Goal: Navigation & Orientation: Find specific page/section

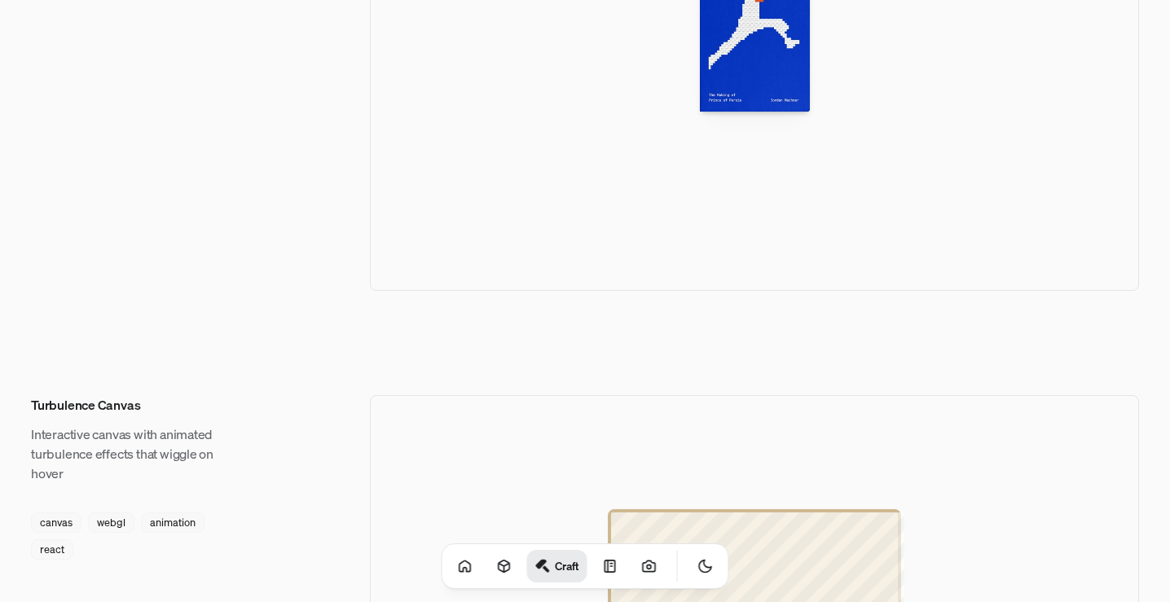
scroll to position [1331, 0]
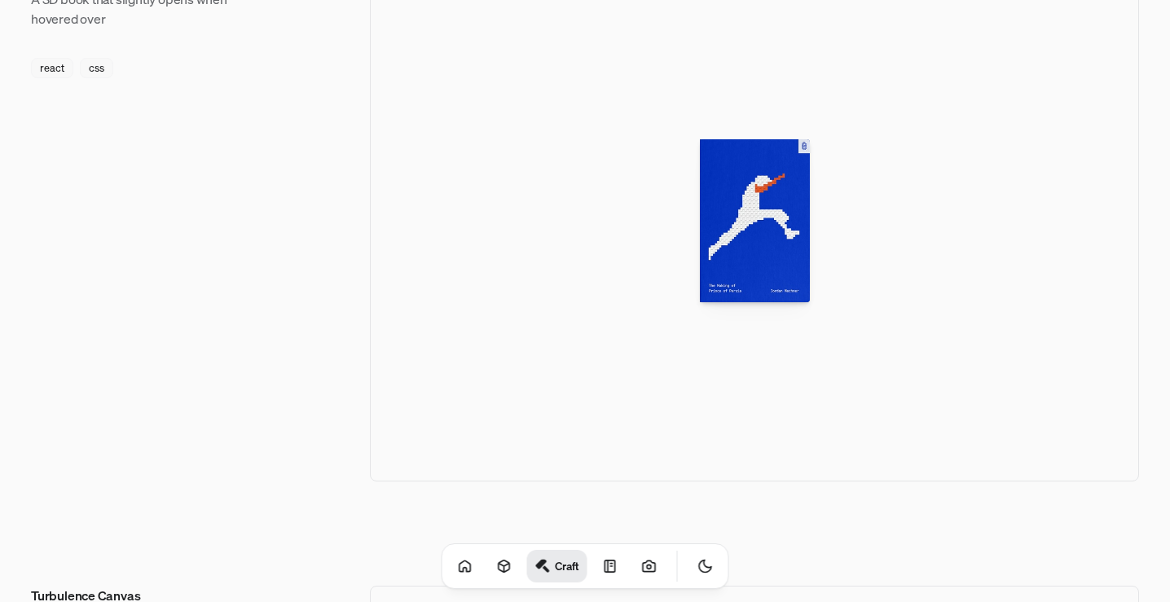
drag, startPoint x: 763, startPoint y: 247, endPoint x: 669, endPoint y: 240, distance: 94.0
click at [669, 240] on div at bounding box center [754, 221] width 769 height 522
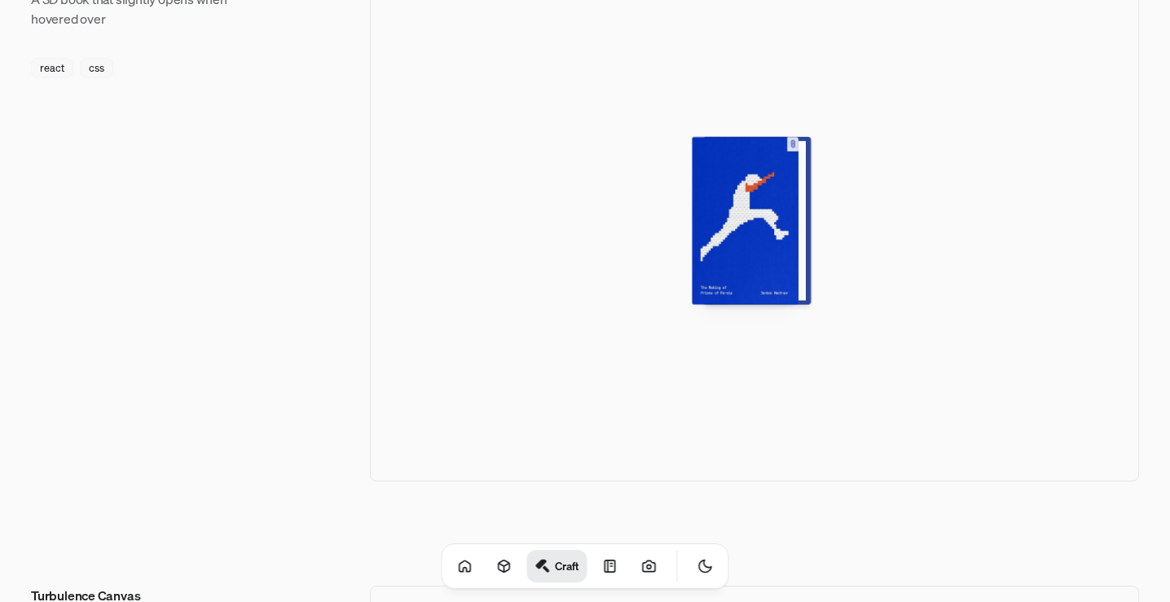
click at [746, 227] on div at bounding box center [751, 221] width 107 height 168
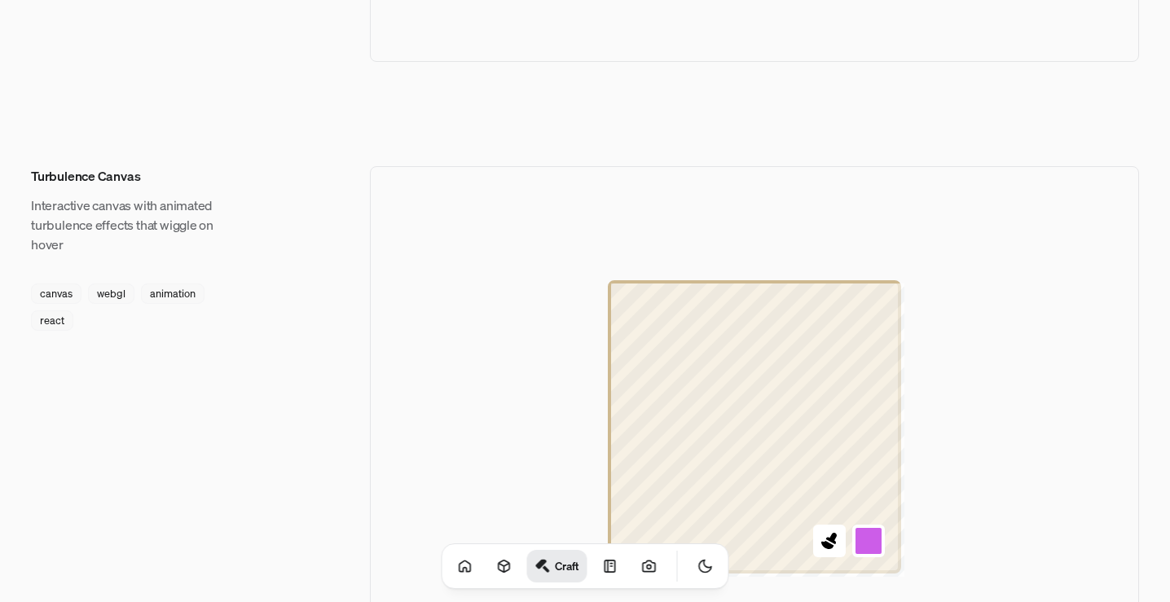
scroll to position [1901, 0]
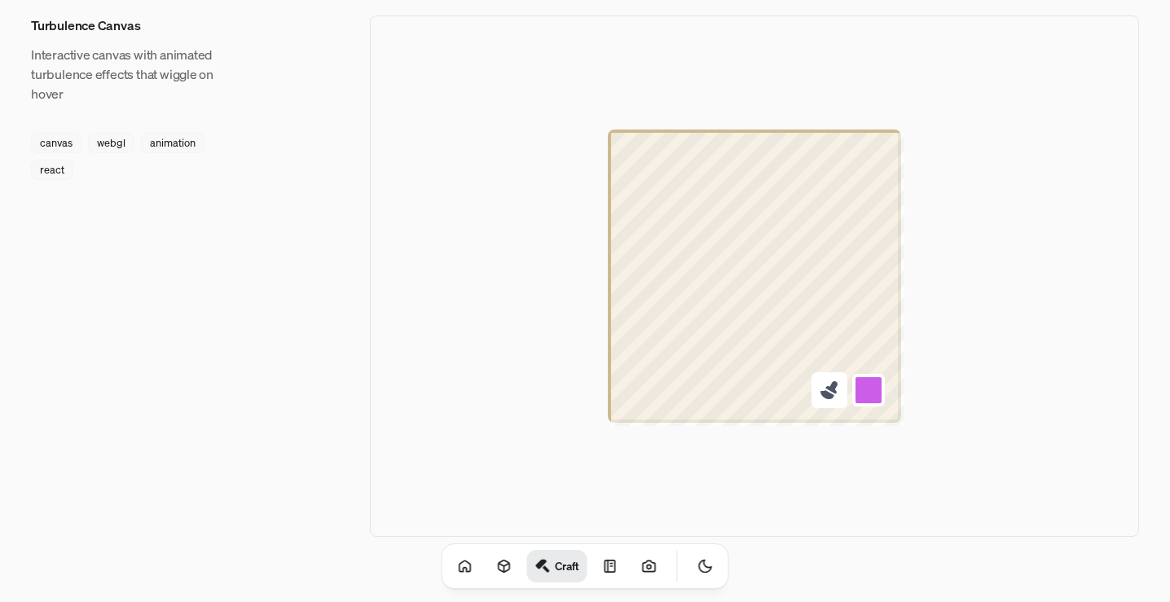
click at [834, 395] on icon at bounding box center [829, 390] width 21 height 21
click at [972, 235] on div at bounding box center [754, 276] width 769 height 522
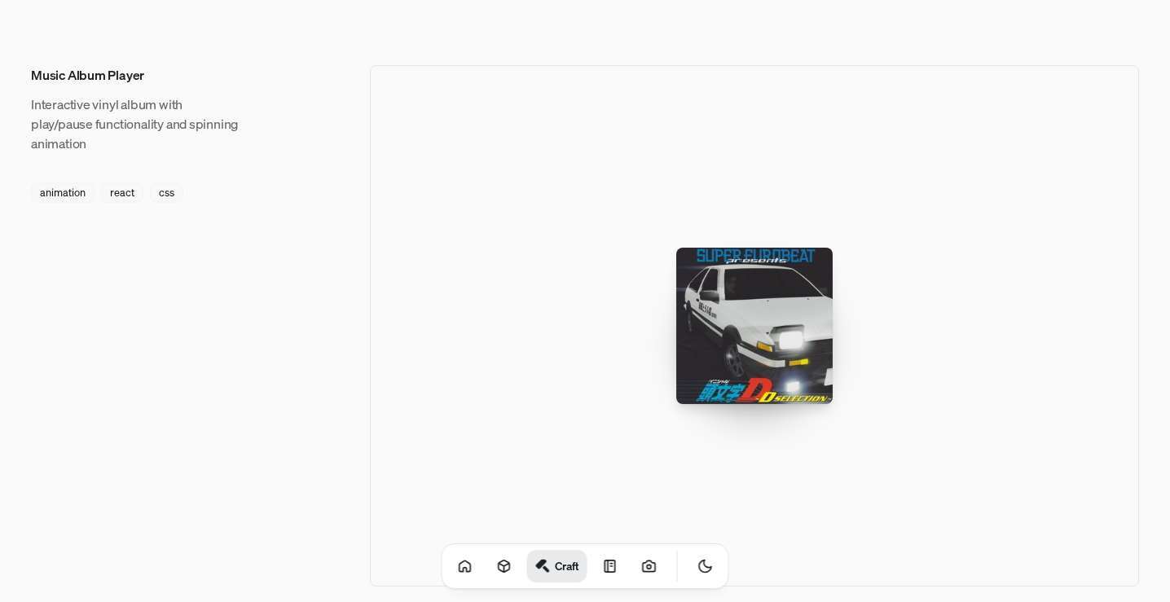
scroll to position [2592, 0]
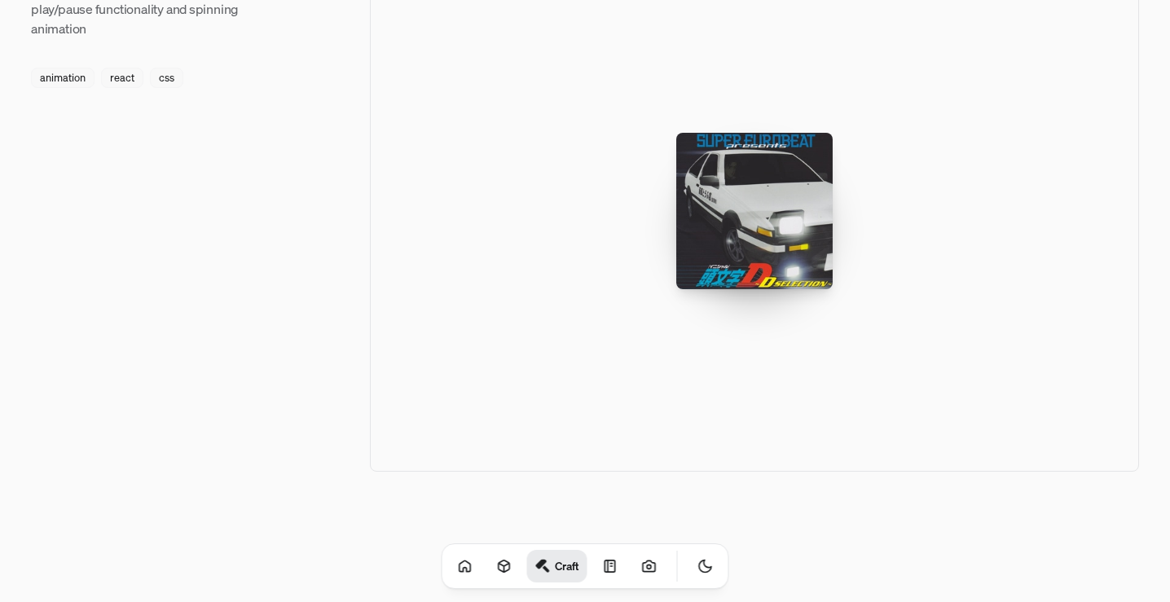
drag, startPoint x: 770, startPoint y: 187, endPoint x: 701, endPoint y: 235, distance: 84.3
click at [701, 235] on div at bounding box center [754, 211] width 156 height 156
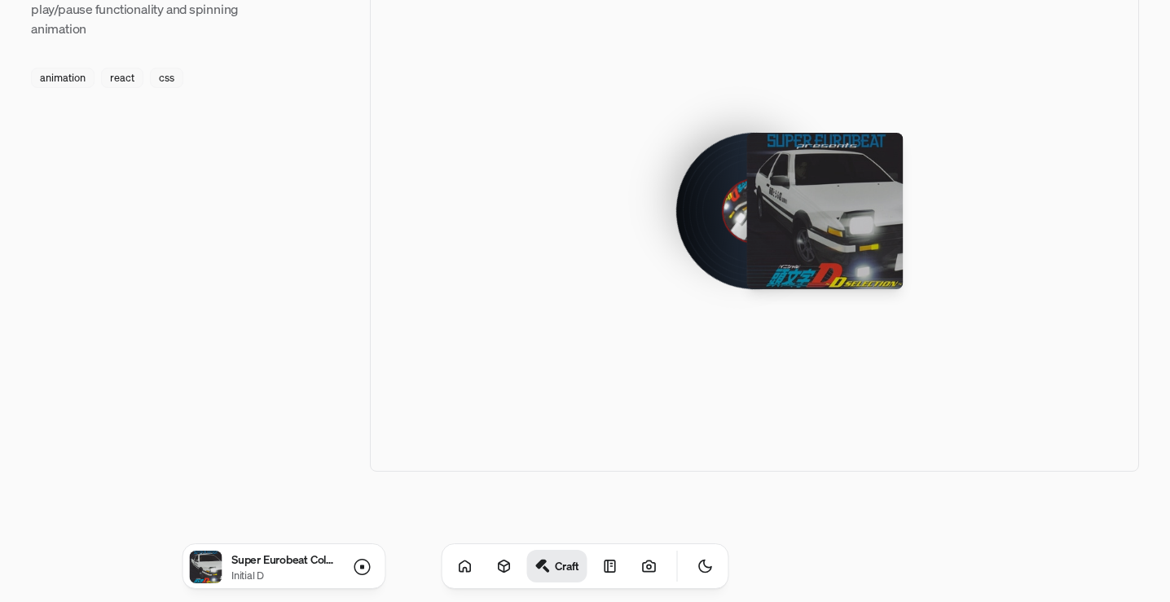
click at [722, 211] on div at bounding box center [755, 211] width 92 height 92
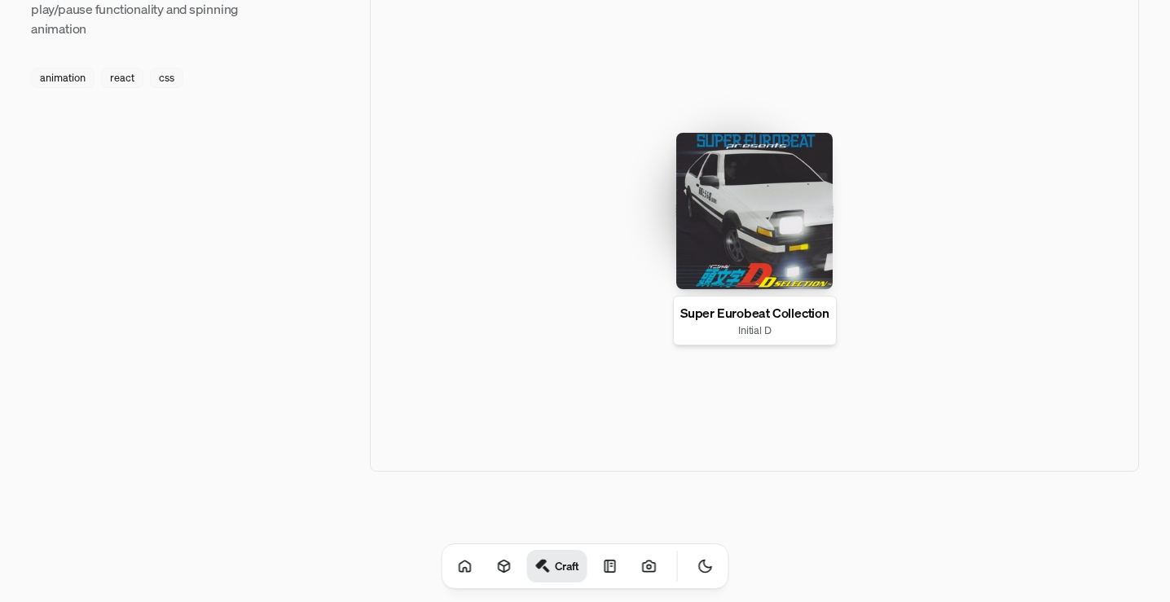
click at [712, 207] on div at bounding box center [754, 211] width 156 height 156
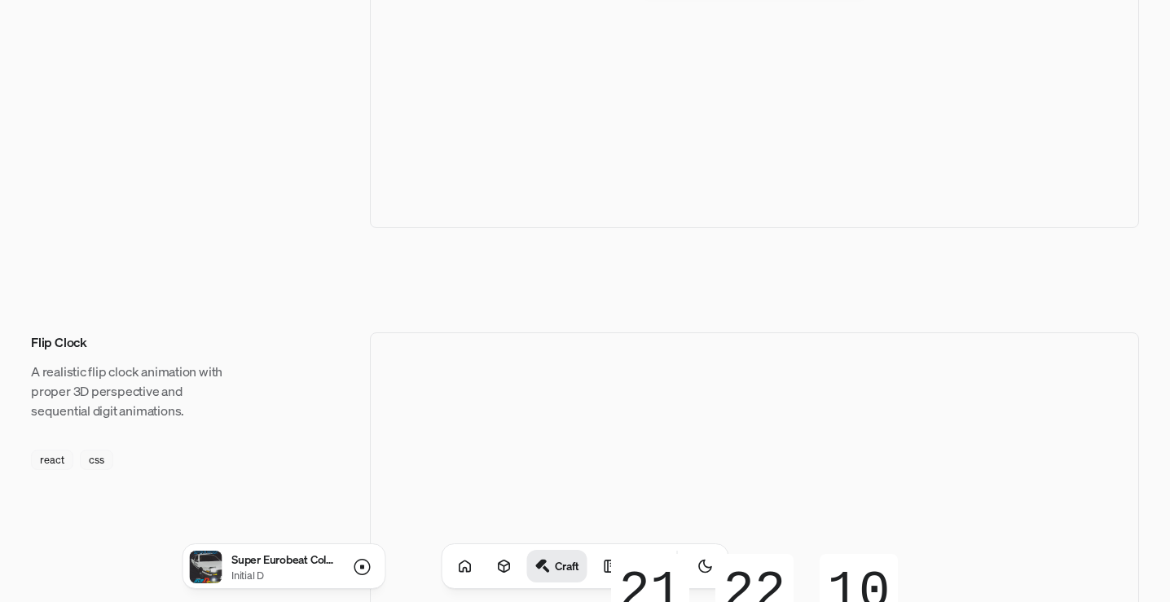
scroll to position [500, 0]
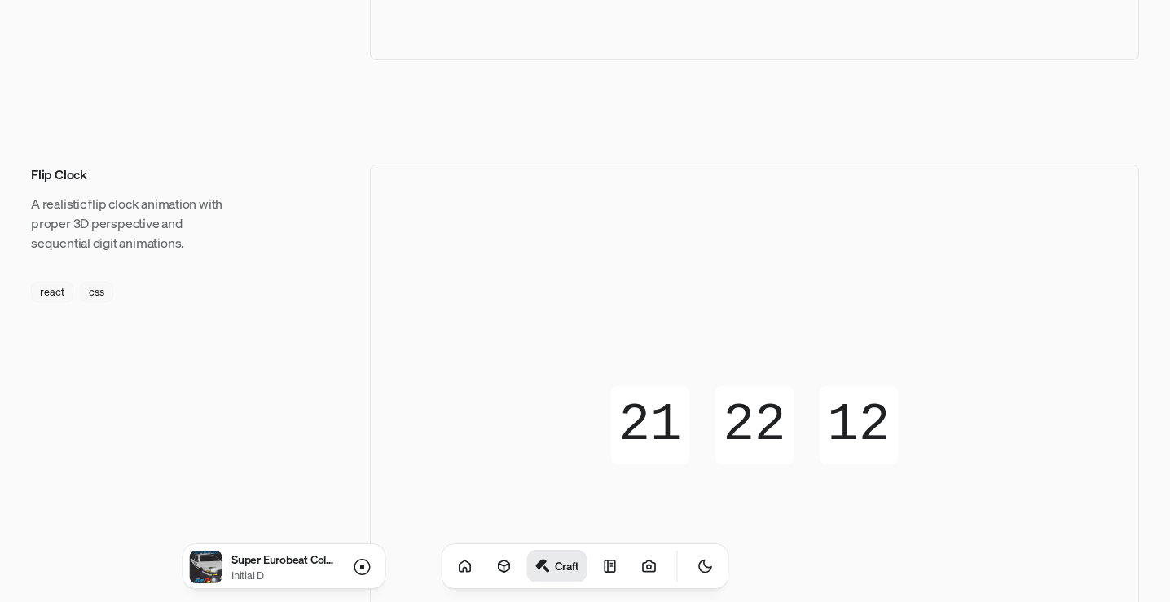
click at [751, 426] on div "22" at bounding box center [754, 426] width 97 height 8
drag, startPoint x: 751, startPoint y: 426, endPoint x: 786, endPoint y: 426, distance: 34.2
click at [786, 426] on div "22" at bounding box center [754, 426] width 97 height 8
click at [768, 424] on div "22" at bounding box center [754, 426] width 97 height 8
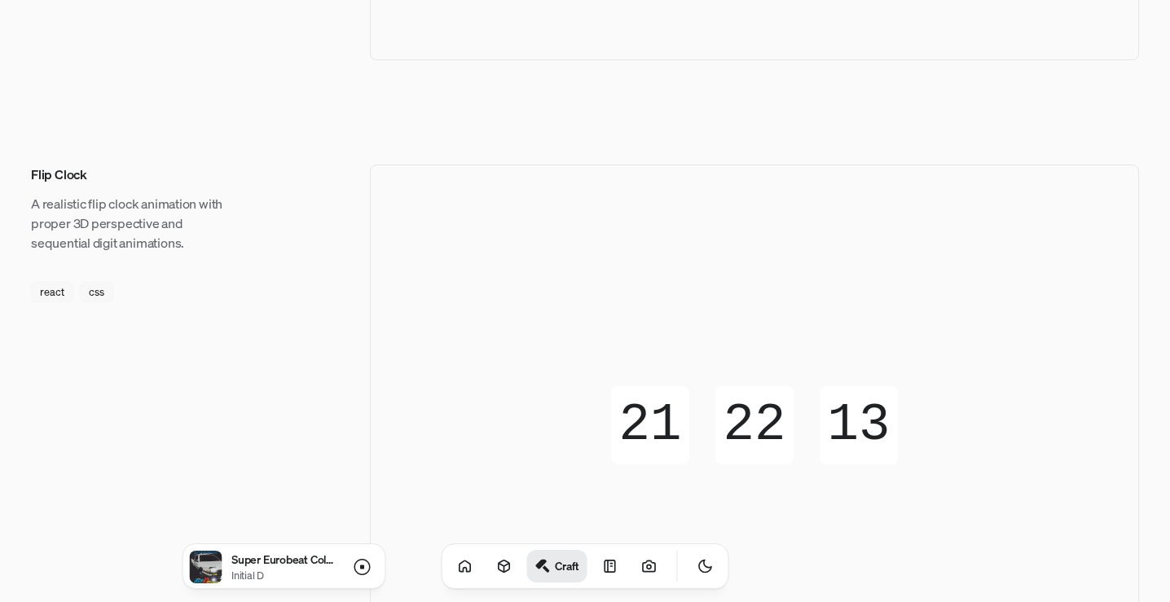
click at [768, 424] on div "22" at bounding box center [754, 426] width 97 height 8
click at [859, 422] on div "13 14" at bounding box center [859, 405] width 78 height 39
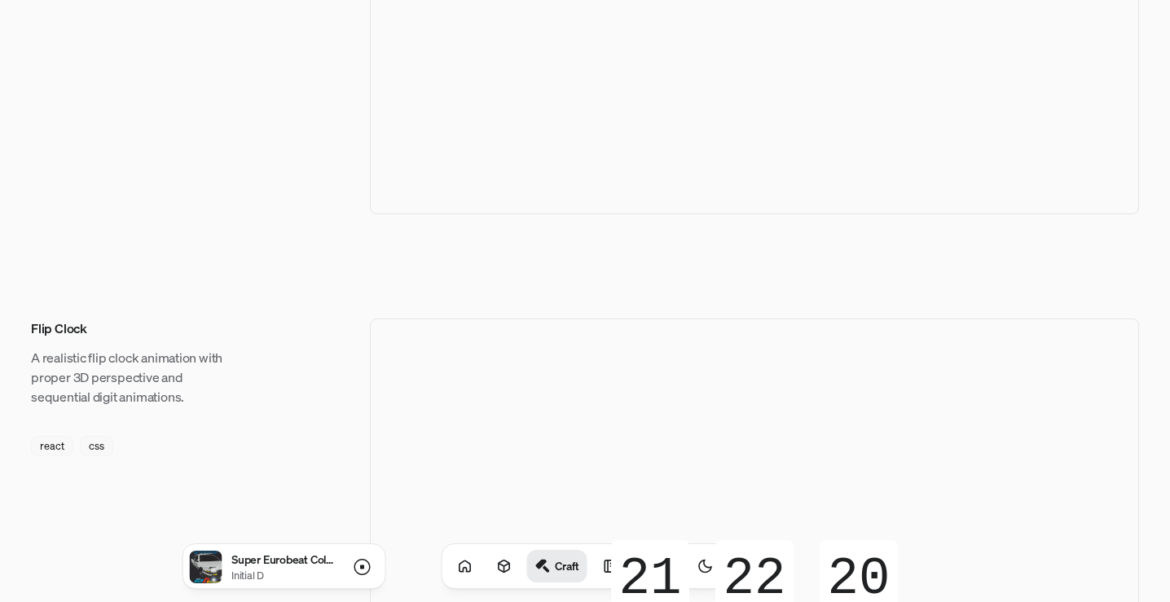
scroll to position [310, 0]
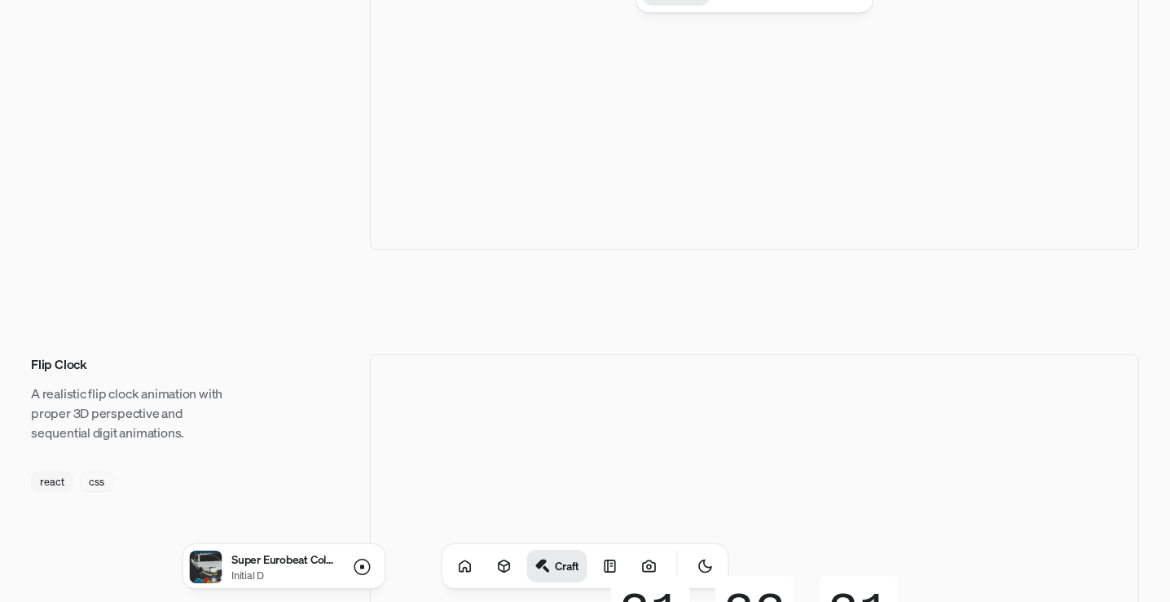
click at [47, 484] on div "react" at bounding box center [52, 482] width 42 height 20
click at [92, 477] on div "css" at bounding box center [96, 482] width 33 height 20
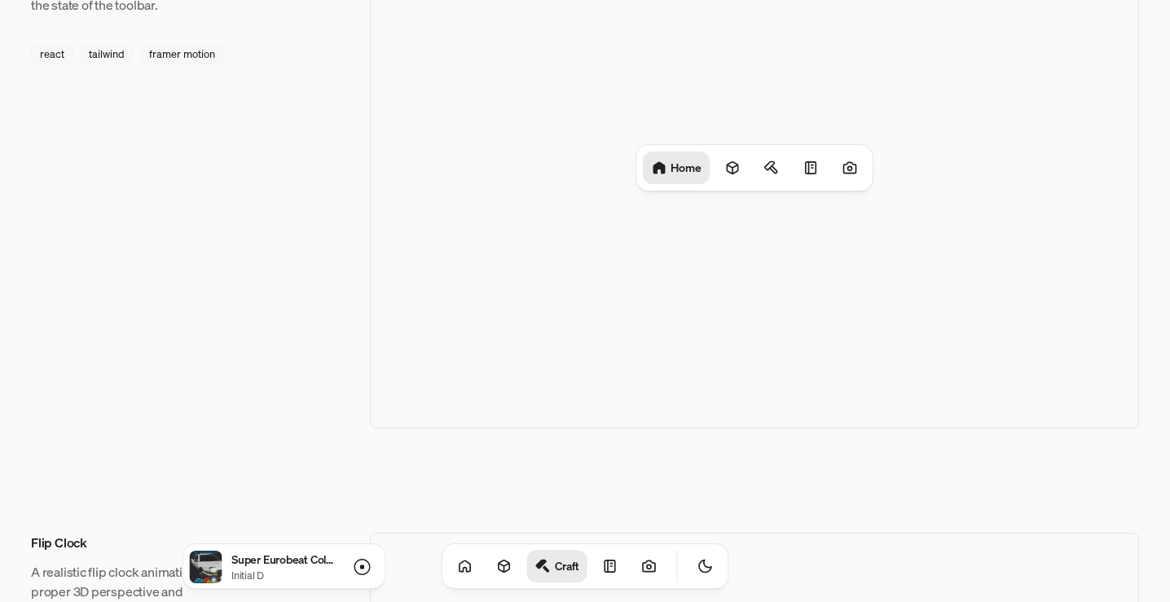
scroll to position [0, 0]
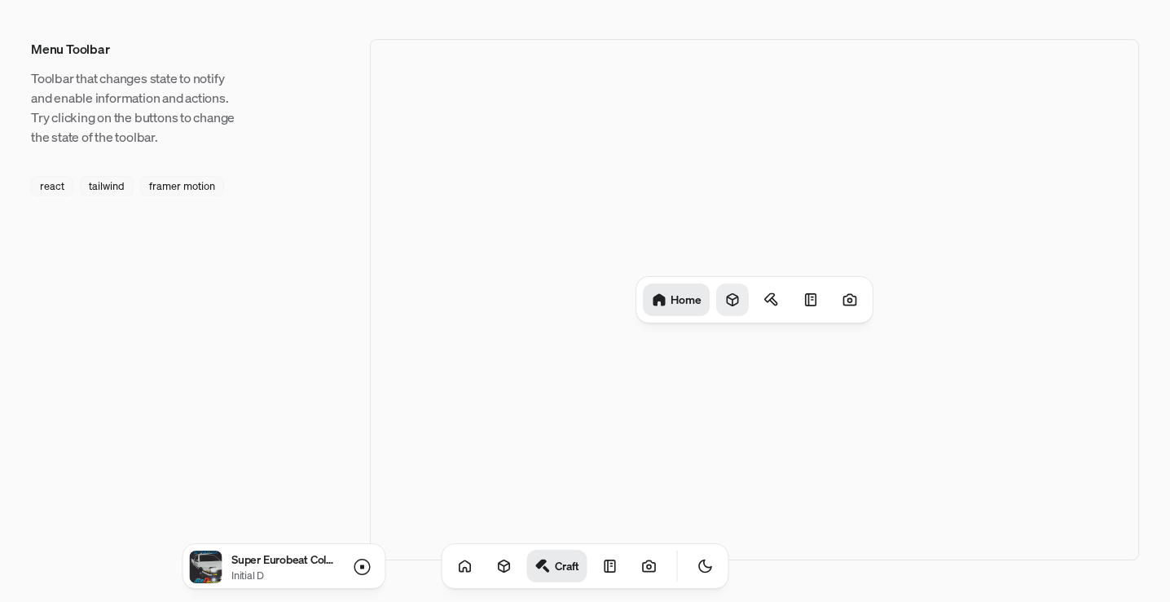
click at [737, 301] on icon at bounding box center [732, 300] width 11 height 12
click at [773, 305] on icon at bounding box center [777, 300] width 16 height 16
click at [805, 302] on icon at bounding box center [807, 300] width 16 height 16
click at [856, 307] on icon at bounding box center [850, 300] width 16 height 16
click at [834, 301] on h1 "Photos" at bounding box center [843, 299] width 37 height 15
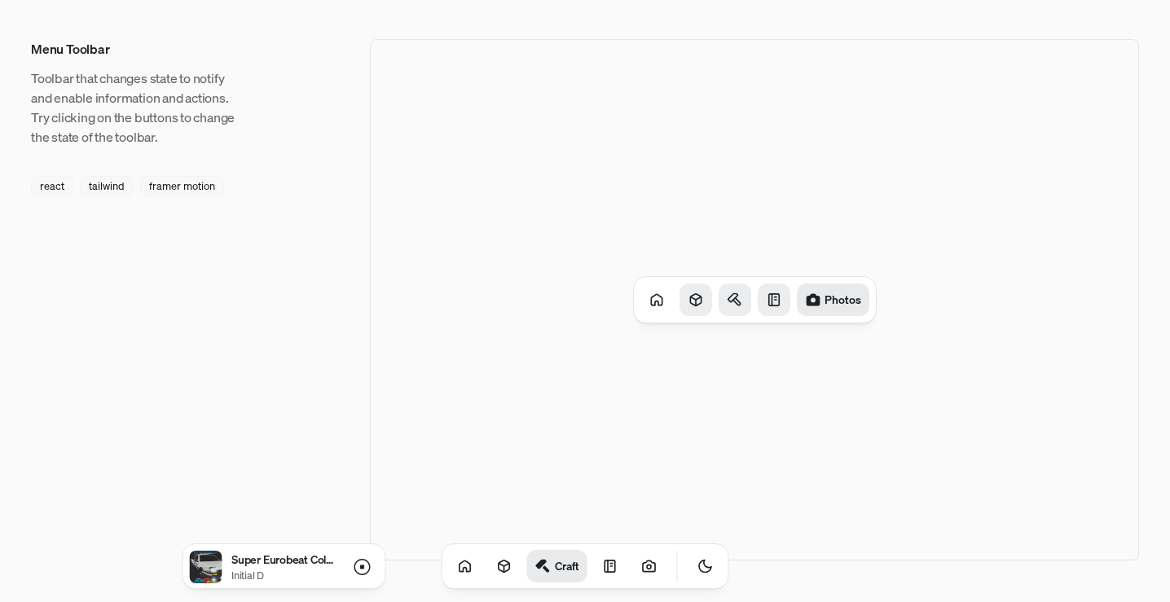
click at [786, 298] on div at bounding box center [774, 300] width 33 height 33
click at [729, 306] on icon at bounding box center [737, 300] width 16 height 16
click at [709, 302] on icon at bounding box center [701, 300] width 16 height 16
click at [667, 299] on div at bounding box center [653, 300] width 33 height 33
click at [732, 296] on icon at bounding box center [732, 300] width 16 height 16
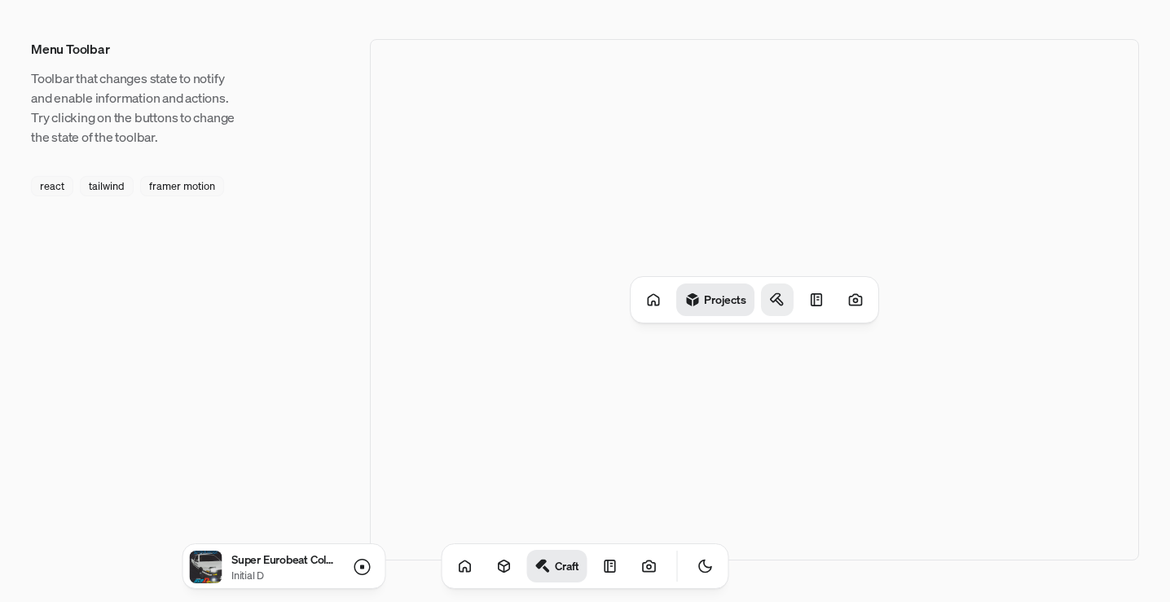
click at [774, 297] on icon at bounding box center [777, 300] width 16 height 16
click at [812, 304] on icon at bounding box center [807, 300] width 16 height 16
click at [852, 304] on icon at bounding box center [850, 300] width 16 height 16
click at [770, 304] on icon at bounding box center [774, 300] width 16 height 16
click at [736, 303] on icon at bounding box center [737, 300] width 16 height 16
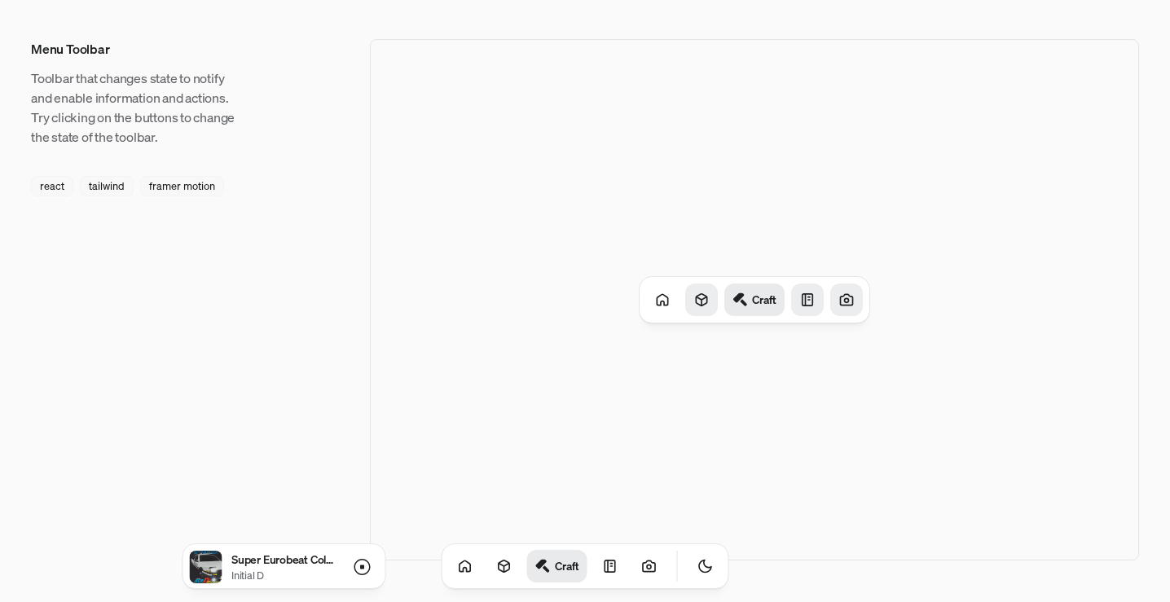
click at [709, 306] on icon at bounding box center [701, 300] width 16 height 16
click at [653, 306] on icon at bounding box center [653, 300] width 16 height 16
click at [737, 303] on icon at bounding box center [732, 300] width 11 height 12
click at [783, 308] on div at bounding box center [777, 300] width 33 height 33
click at [814, 304] on icon at bounding box center [807, 300] width 16 height 16
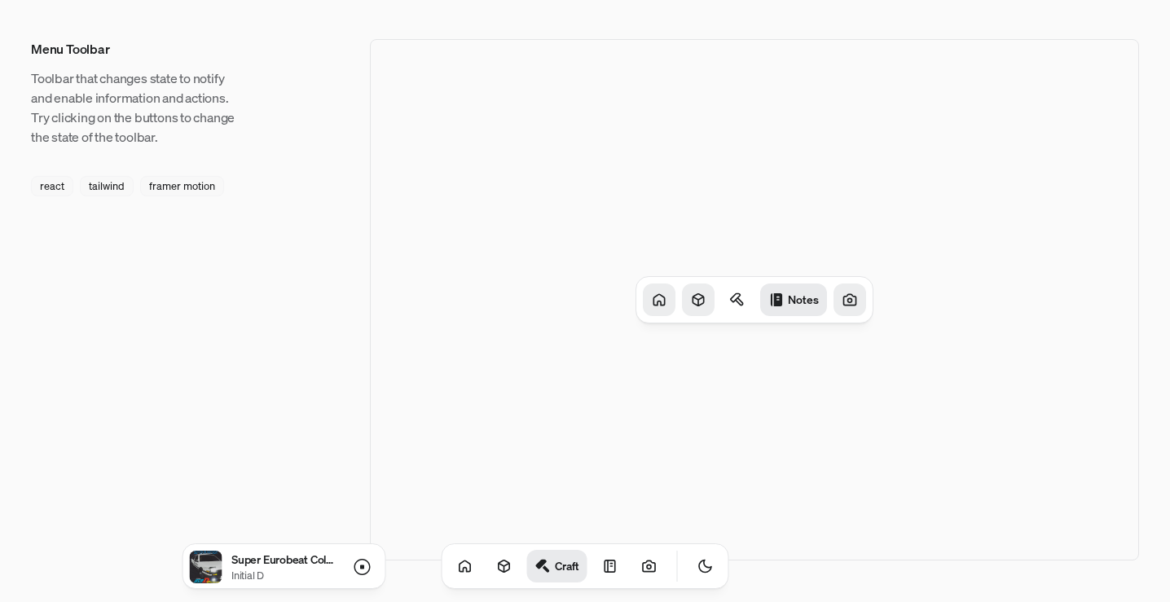
click at [847, 298] on icon at bounding box center [850, 300] width 16 height 16
click at [774, 306] on icon at bounding box center [773, 299] width 11 height 11
click at [745, 306] on icon at bounding box center [737, 300] width 16 height 16
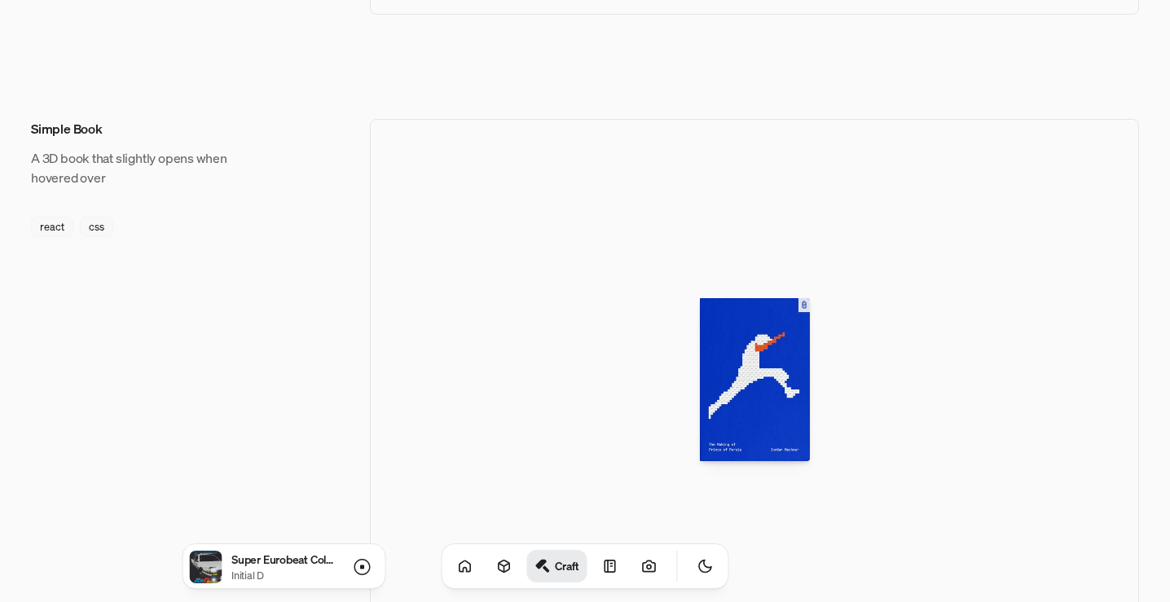
scroll to position [1141, 0]
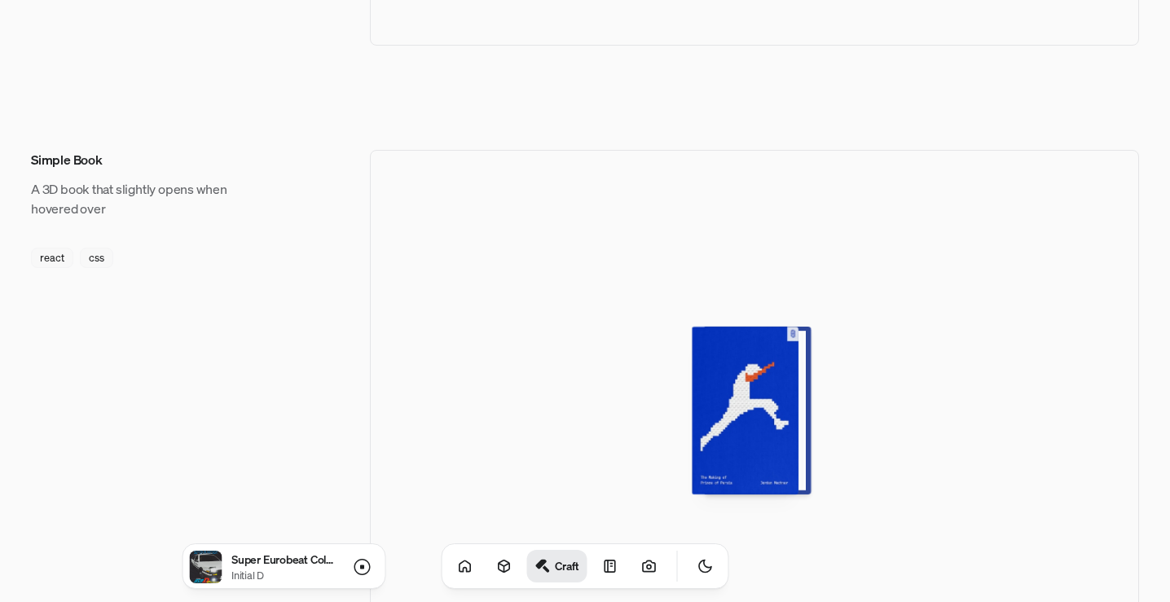
click at [703, 386] on div at bounding box center [751, 411] width 107 height 168
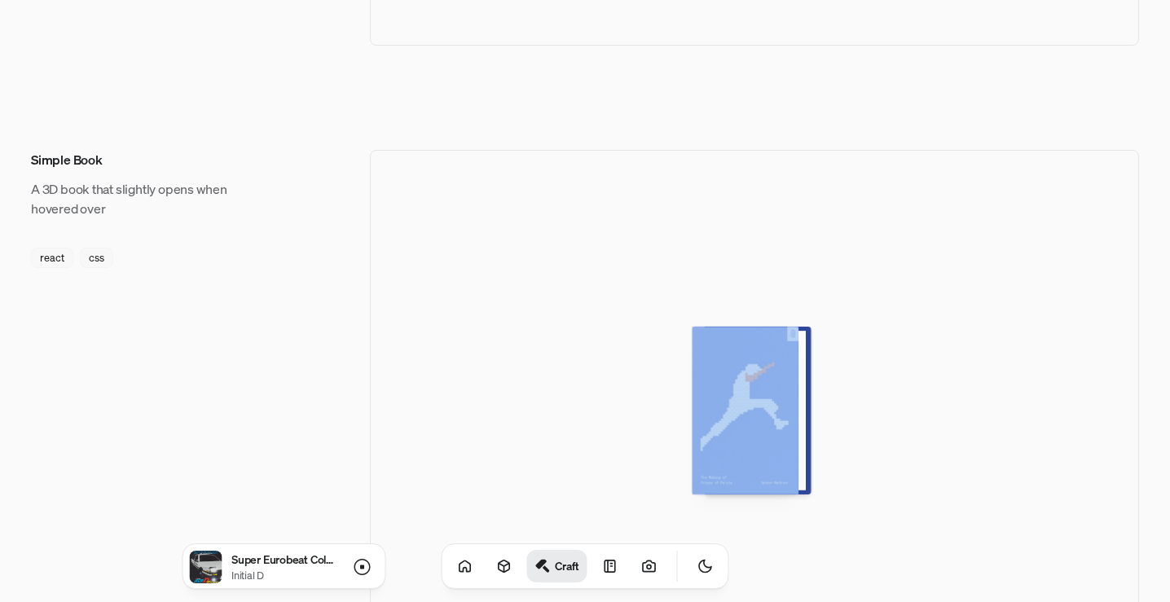
drag, startPoint x: 811, startPoint y: 393, endPoint x: 720, endPoint y: 393, distance: 91.3
click at [720, 393] on div at bounding box center [751, 411] width 107 height 168
click at [755, 396] on div at bounding box center [751, 411] width 107 height 168
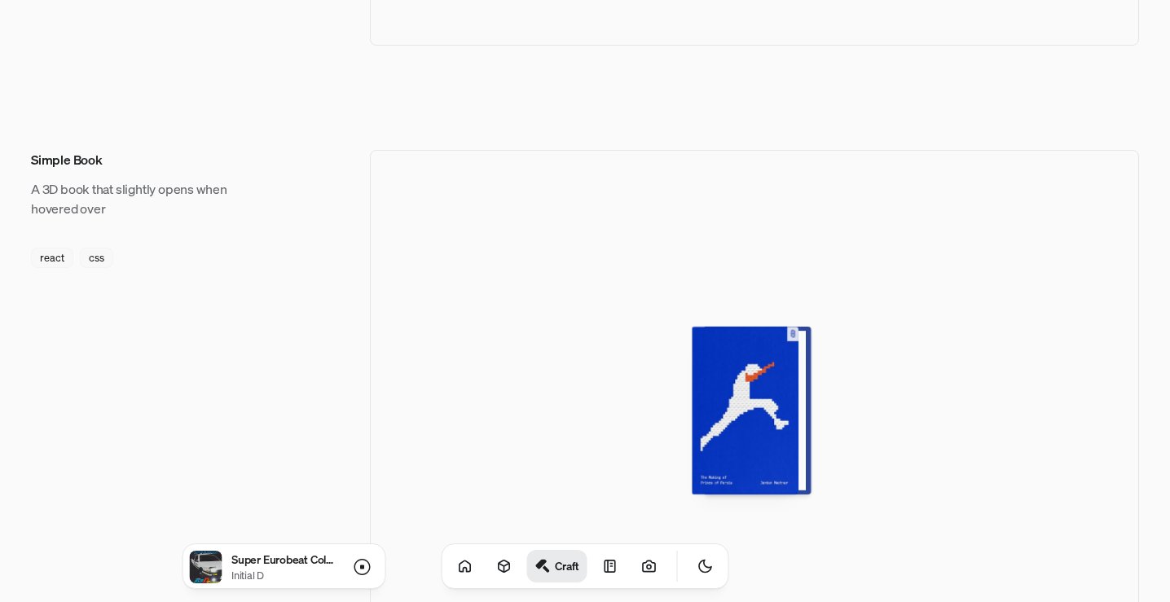
click at [791, 359] on div at bounding box center [751, 411] width 107 height 168
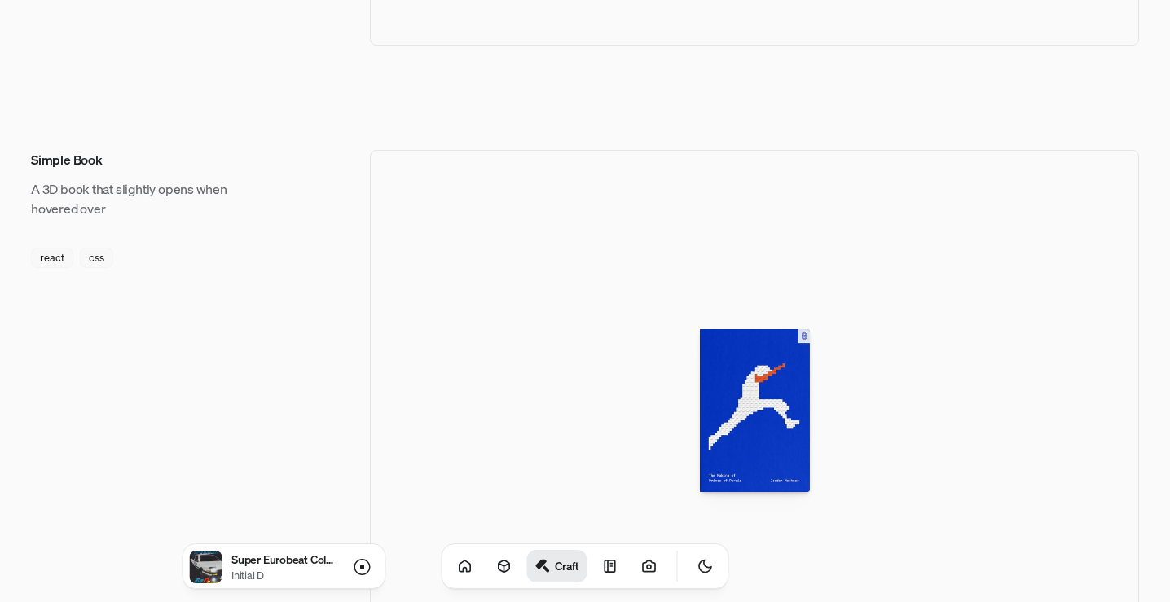
click at [799, 326] on div at bounding box center [754, 411] width 769 height 522
click at [739, 526] on p "The Making of Prince of Persia" at bounding box center [754, 524] width 149 height 17
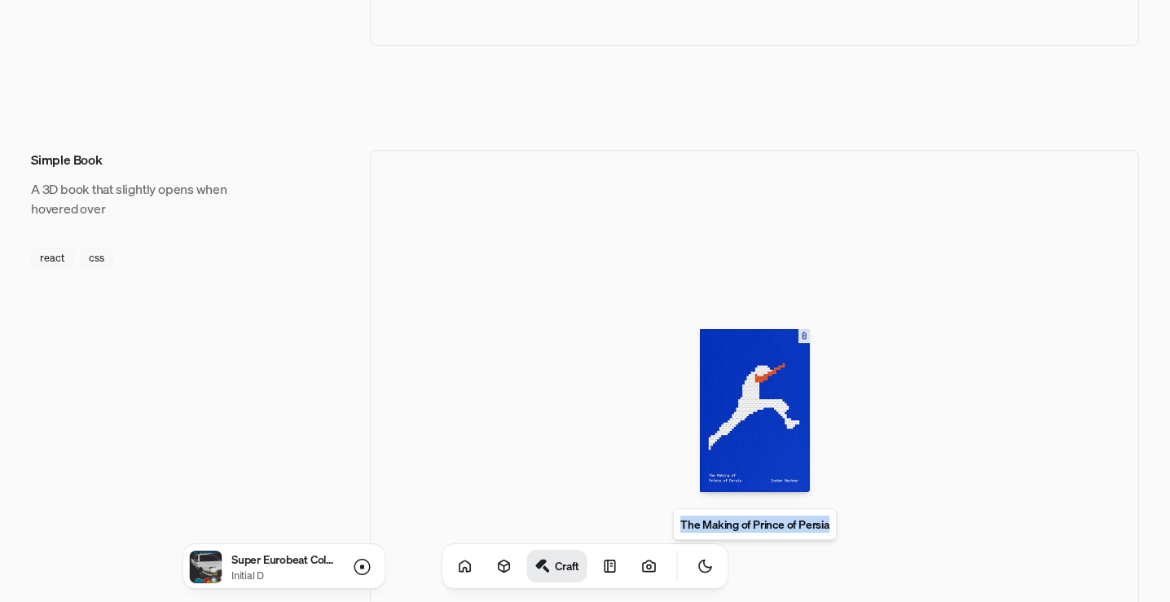
click at [739, 526] on p "The Making of Prince of Persia" at bounding box center [754, 524] width 149 height 17
click at [363, 570] on icon at bounding box center [362, 567] width 20 height 20
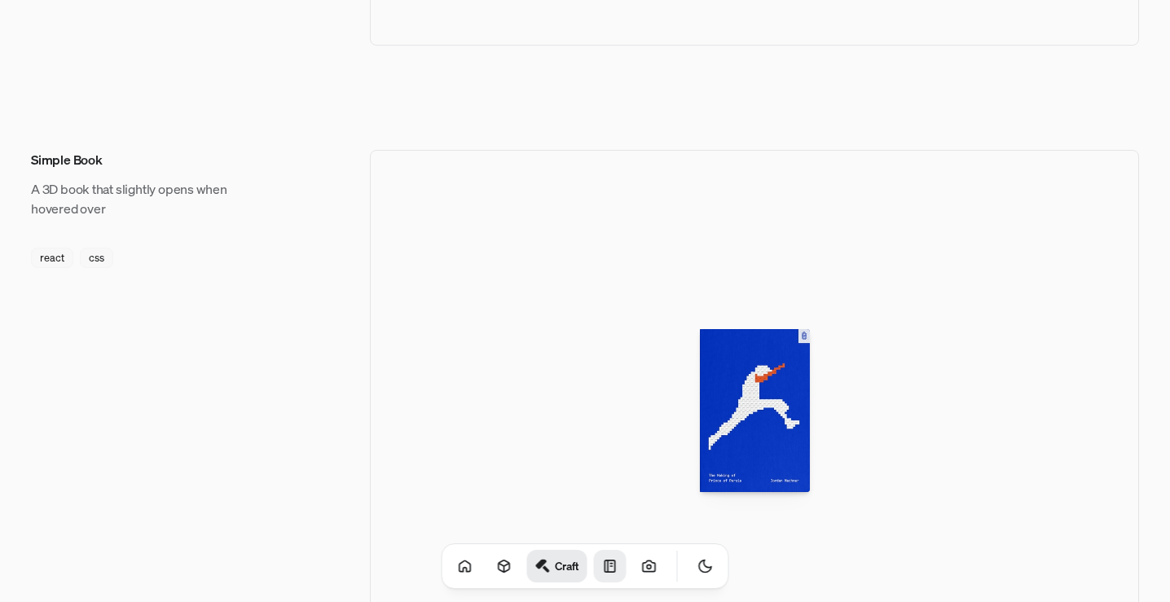
click at [594, 579] on link at bounding box center [610, 566] width 33 height 33
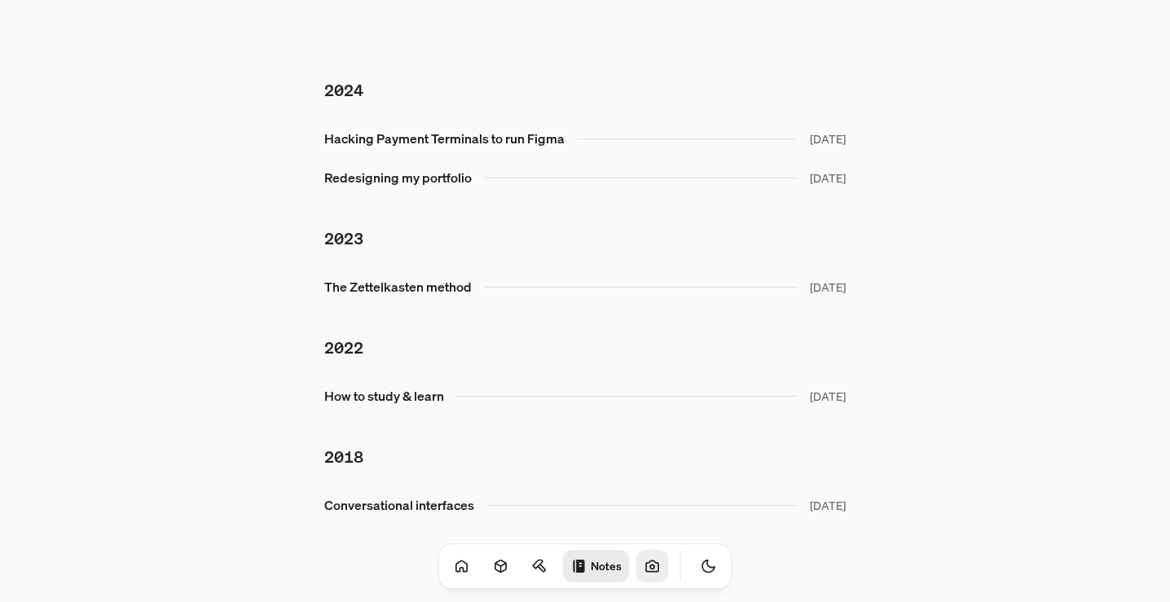
click at [650, 569] on icon at bounding box center [652, 567] width 4 height 4
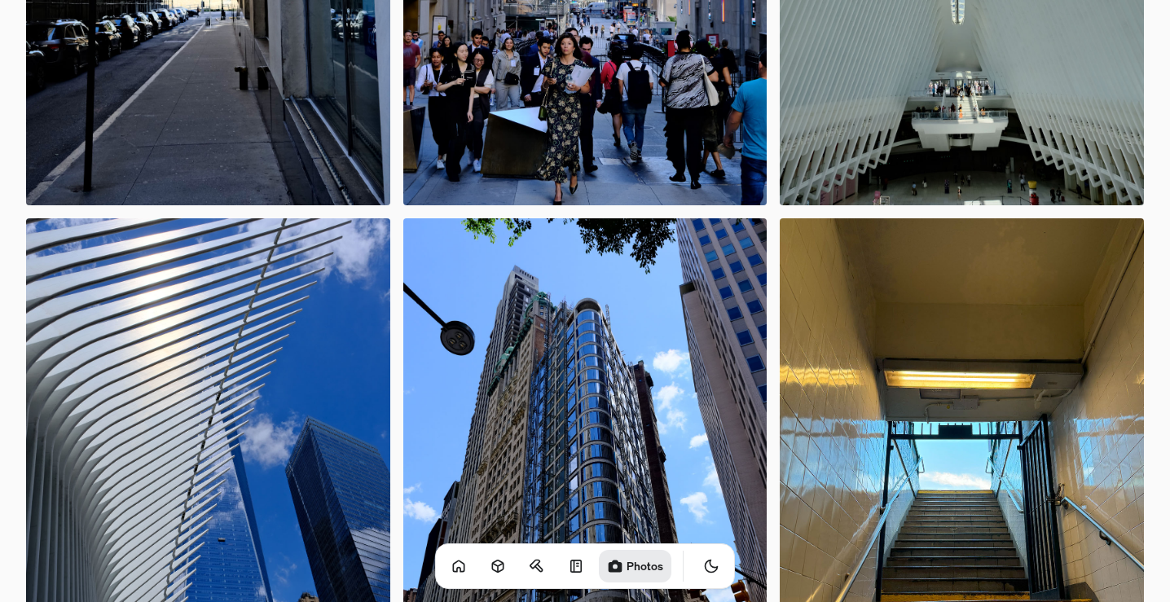
scroll to position [3993, 0]
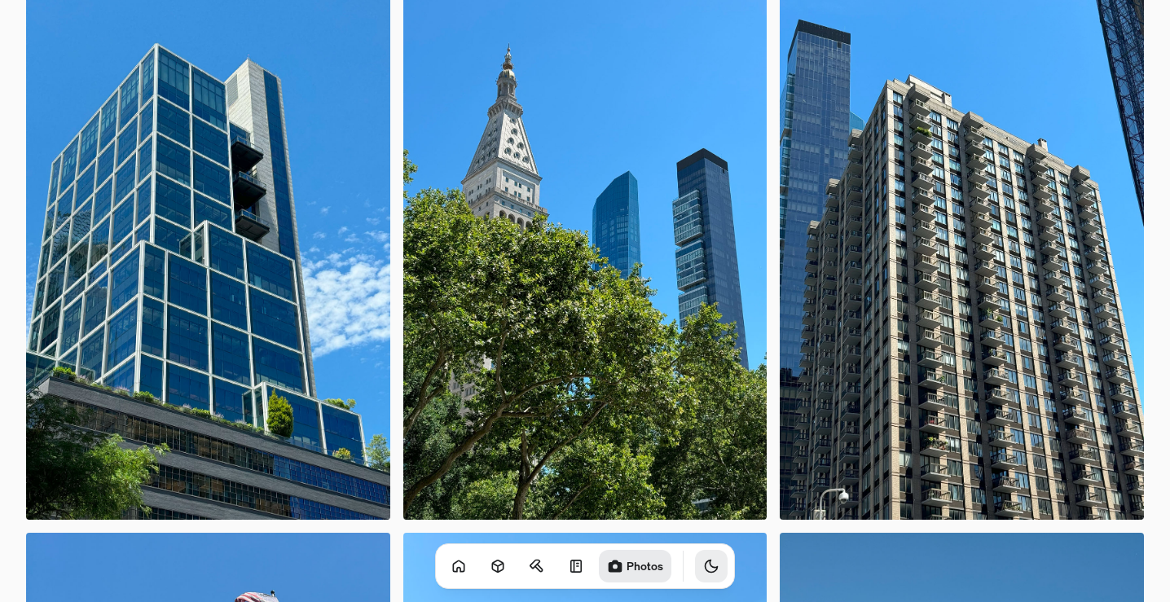
click at [703, 565] on icon "Toggle Theme" at bounding box center [711, 566] width 16 height 16
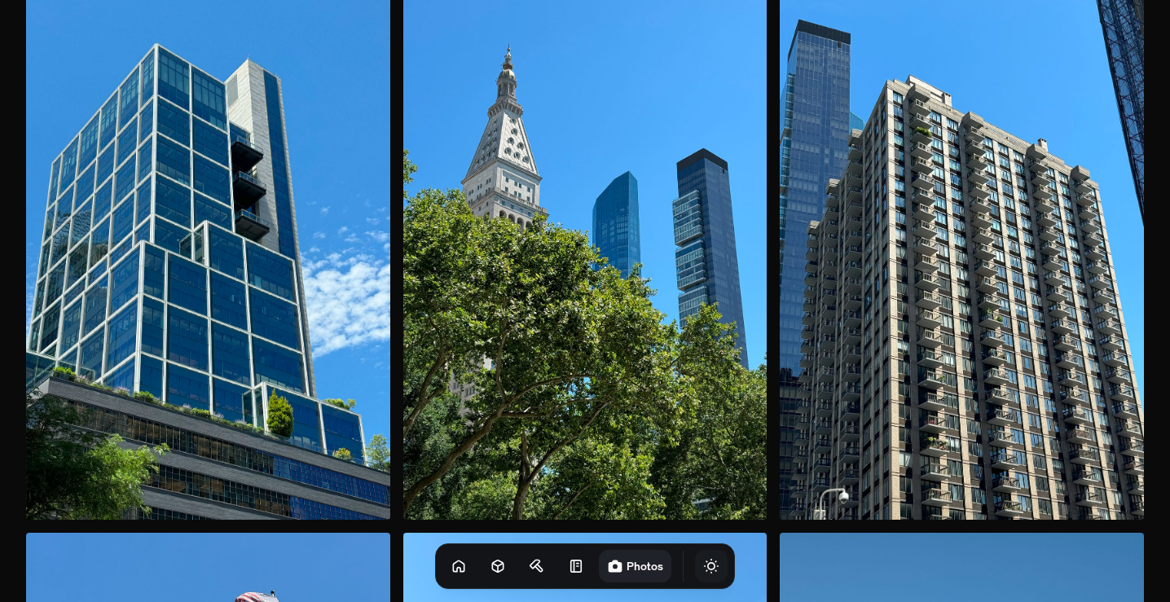
click at [703, 565] on icon "Toggle Theme" at bounding box center [711, 566] width 16 height 16
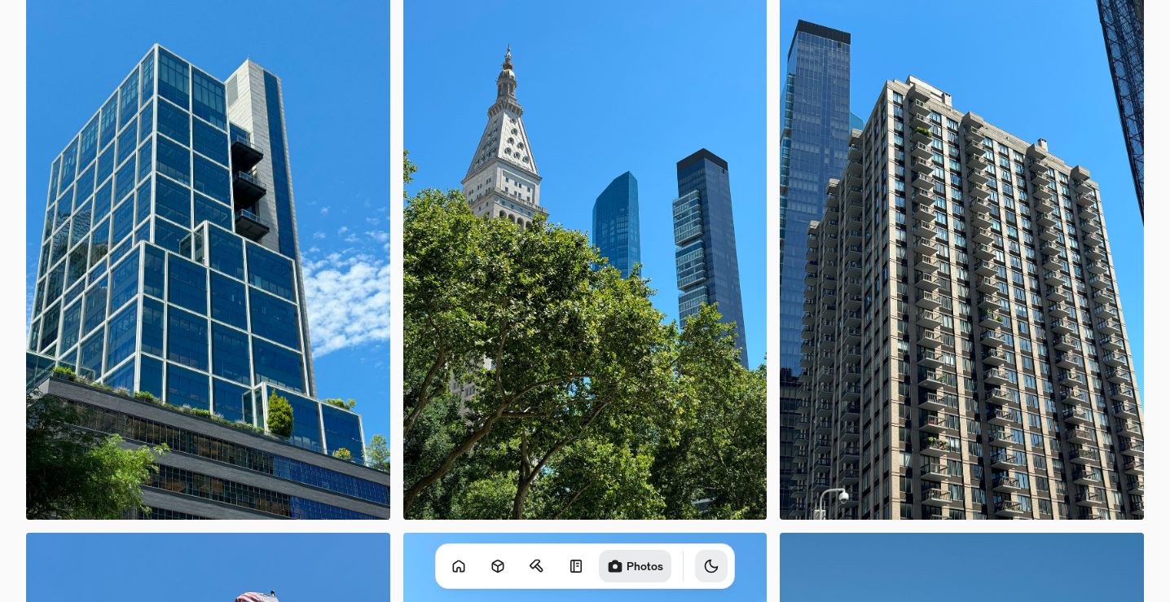
click at [0, 0] on icon "Toggle Audio" at bounding box center [0, 0] width 0 height 0
click at [560, 574] on link at bounding box center [576, 566] width 33 height 33
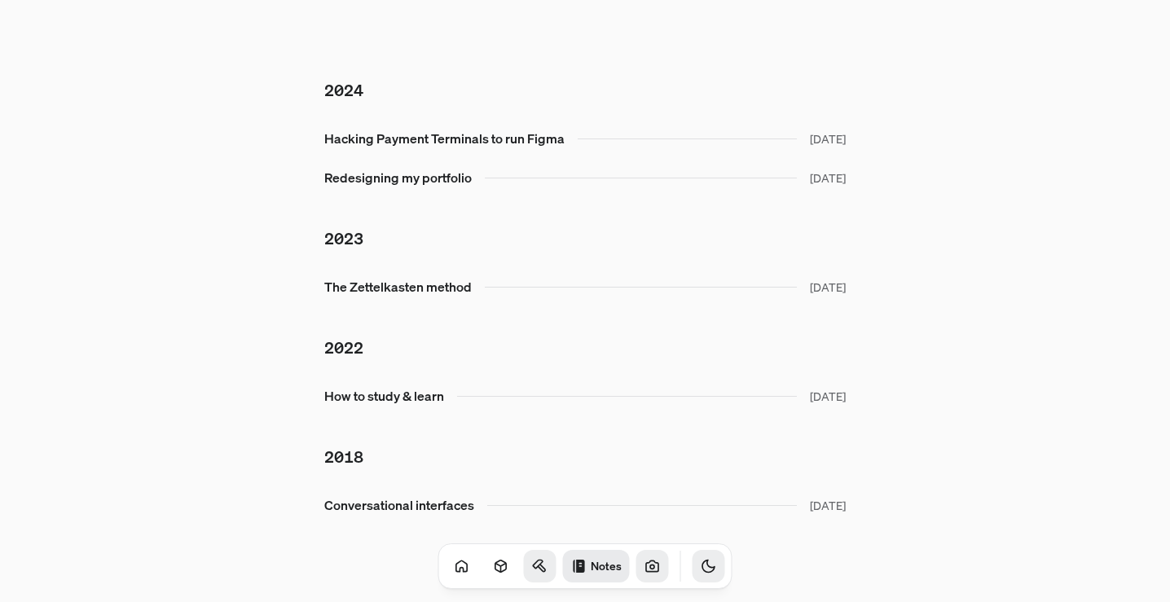
click at [532, 570] on icon at bounding box center [540, 566] width 16 height 16
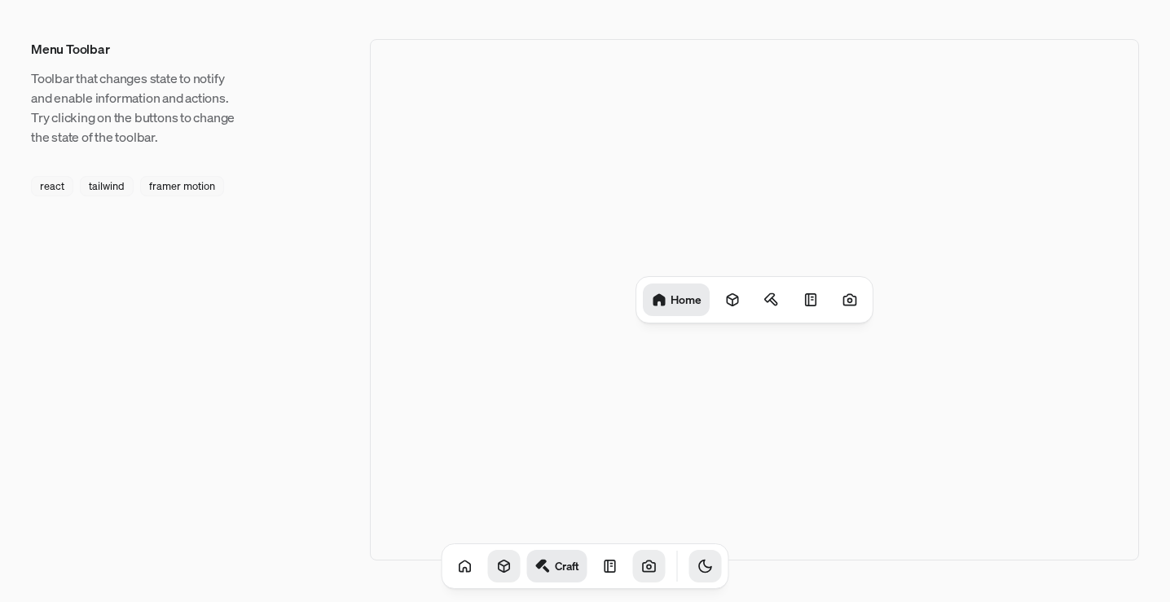
click at [496, 566] on icon at bounding box center [504, 566] width 16 height 16
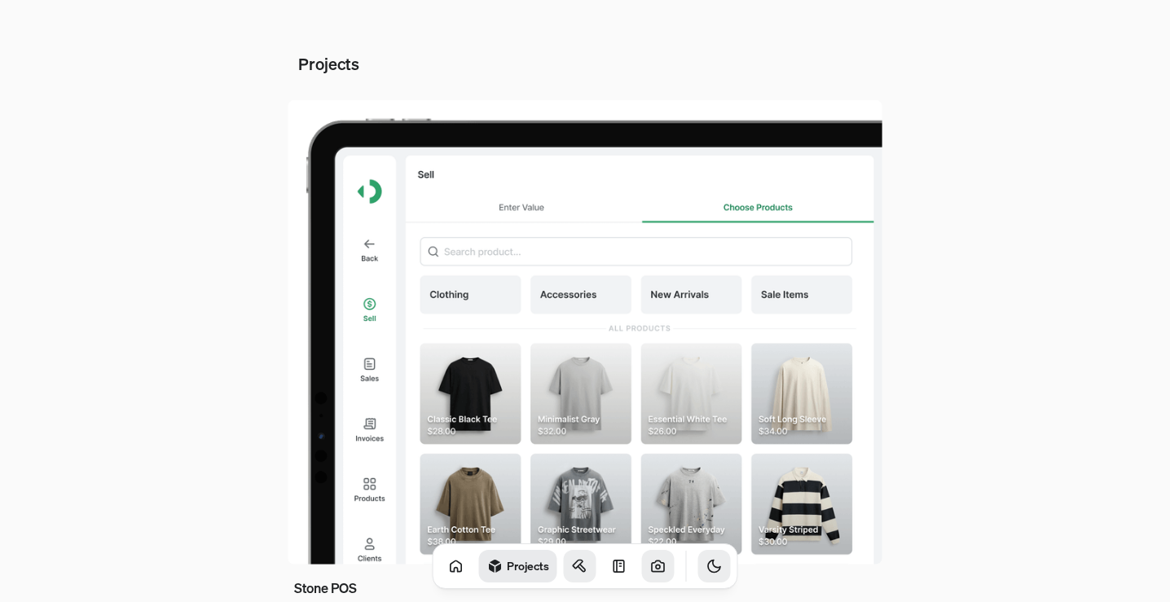
click at [527, 358] on img at bounding box center [585, 332] width 595 height 464
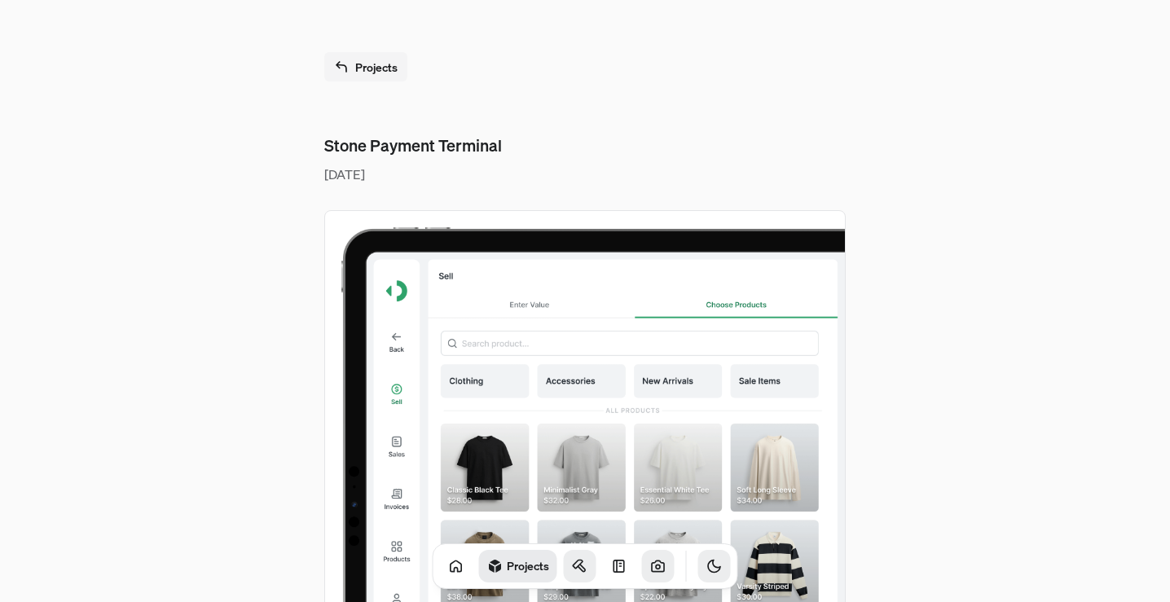
click at [527, 358] on img at bounding box center [585, 413] width 522 height 407
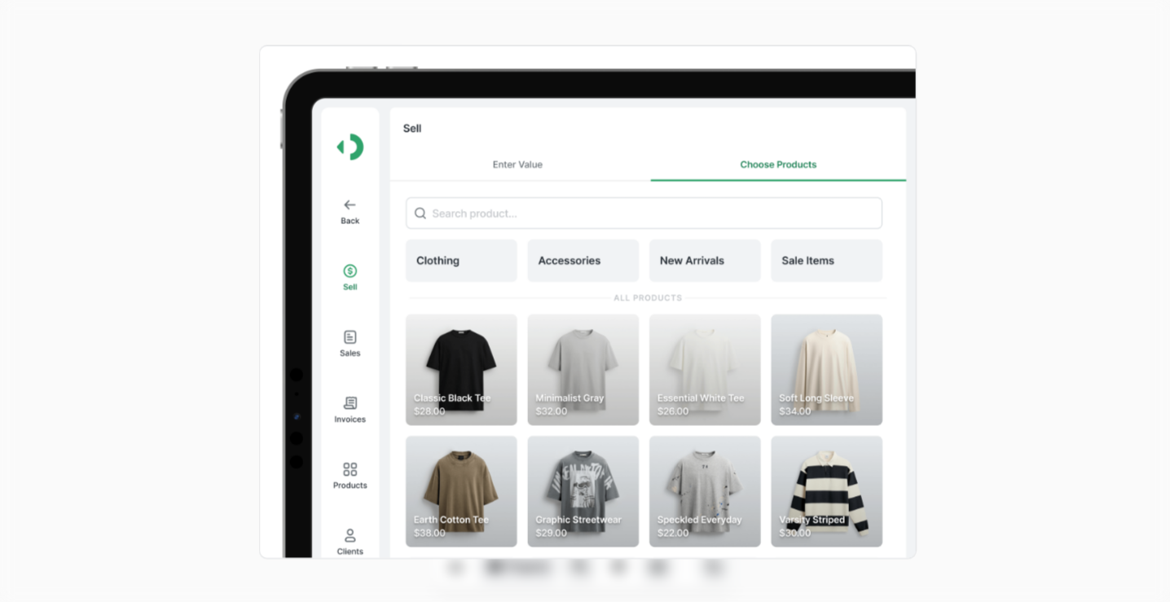
click at [527, 358] on img at bounding box center [588, 302] width 658 height 514
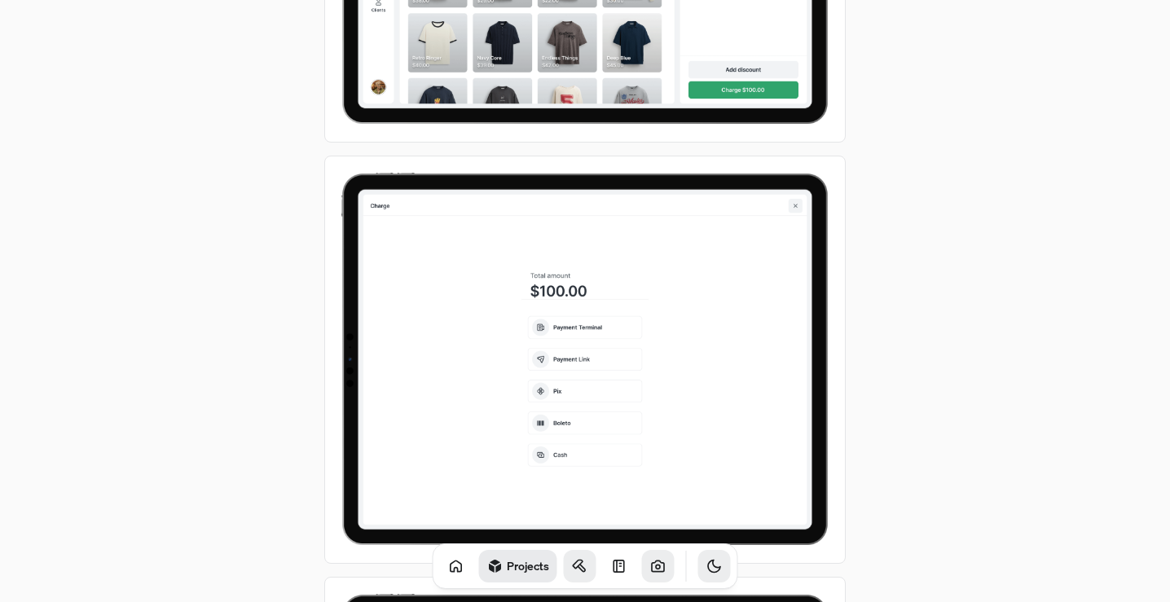
scroll to position [3803, 0]
